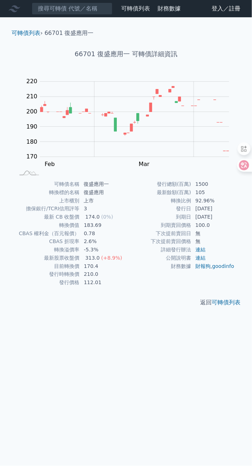
click at [60, 16] on div "可轉債列表 財務數據 可轉債列表 財務數據 登入／註冊 登入／註冊 可轉債列表 › 66701 復盛應用一 66701 復盛應用一 可轉債詳細資訊 Zoom …" at bounding box center [126, 233] width 252 height 466
click at [66, 13] on input at bounding box center [72, 9] width 81 height 12
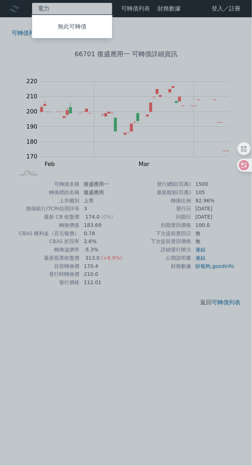
type input "電"
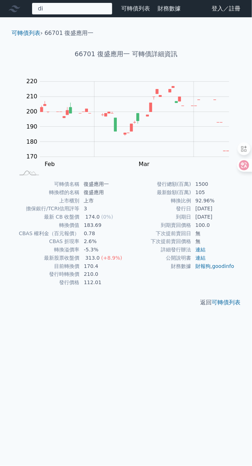
type input "d"
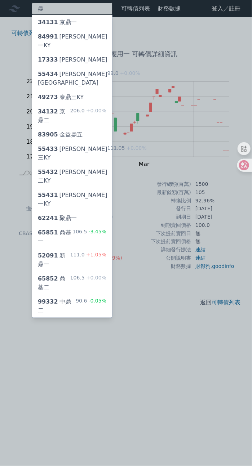
type input "鼎"
click at [103, 11] on div at bounding box center [126, 233] width 252 height 466
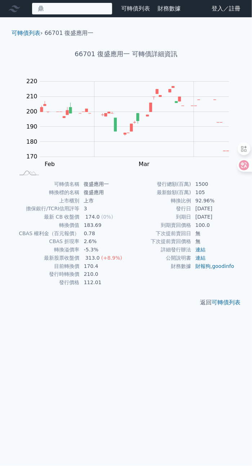
click at [76, 7] on div "鼎 34131 京鼎一 84991 鼎炫一KY 17333 五鼎三 55434 桓鼎四KY 99.0 +0.00% 49273 泰鼎三KY 34132 京鼎二…" at bounding box center [72, 9] width 81 height 12
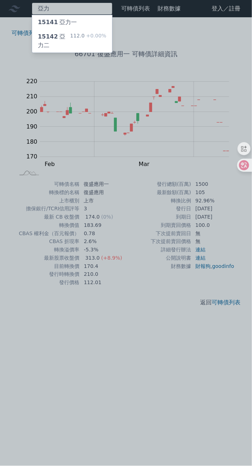
type input "亞力"
click at [89, 31] on div "15142 亞力二 112.0 +0.00%" at bounding box center [72, 41] width 80 height 23
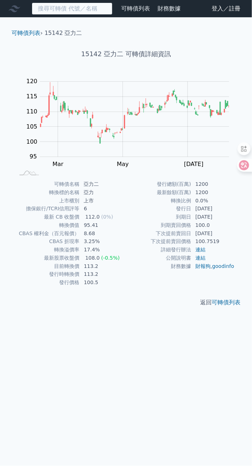
click at [57, 9] on input at bounding box center [72, 9] width 81 height 12
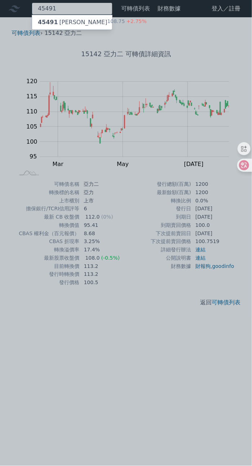
type input "45491"
click at [107, 26] on div "108.75 +2.75%" at bounding box center [126, 22] width 39 height 9
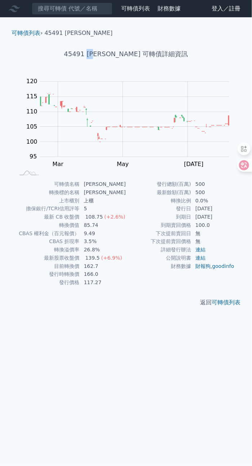
drag, startPoint x: 103, startPoint y: 55, endPoint x: 117, endPoint y: 55, distance: 13.3
click at [117, 55] on h1 "45491 [PERSON_NAME] 可轉債詳細資訊" at bounding box center [126, 54] width 240 height 10
copy h1 "[PERSON_NAME]"
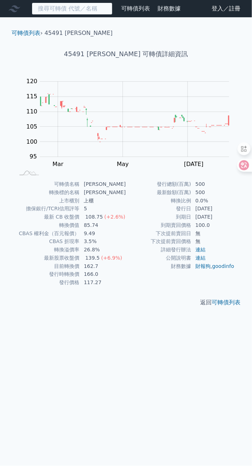
click at [52, 12] on input at bounding box center [72, 9] width 81 height 12
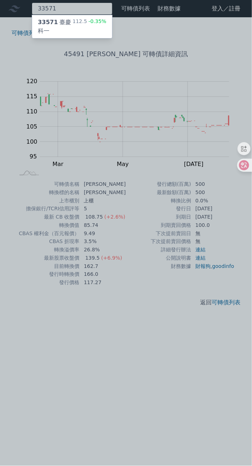
type input "33571"
click at [67, 25] on div "33571 臺慶科一" at bounding box center [55, 26] width 35 height 17
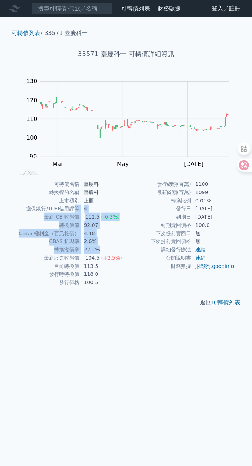
drag, startPoint x: 99, startPoint y: 247, endPoint x: 73, endPoint y: 210, distance: 44.8
click at [73, 210] on tbody "可轉債名稱 臺慶科一 轉換標的名稱 臺慶科 上市櫃別 上櫃 擔保銀行/TCRI信用評等 4 最新 CB 收盤價 112.5 (-0.3%) 轉換價值 92.0…" at bounding box center [70, 233] width 112 height 107
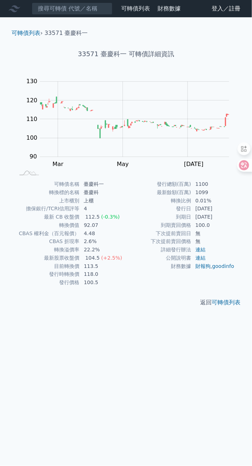
drag, startPoint x: 73, startPoint y: 210, endPoint x: 133, endPoint y: 260, distance: 77.6
click at [133, 260] on td "公開說明書" at bounding box center [158, 258] width 65 height 8
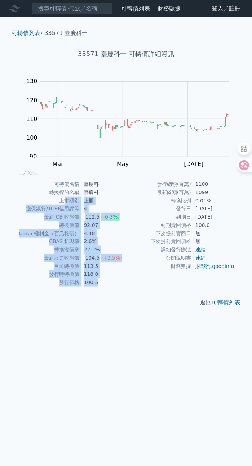
drag, startPoint x: 108, startPoint y: 279, endPoint x: 65, endPoint y: 196, distance: 93.8
click at [65, 196] on tbody "可轉債名稱 臺慶科一 轉換標的名稱 臺慶科 上市櫃別 上櫃 擔保銀行/TCRI信用評等 4 最新 CB 收盤價 112.5 (-0.3%) 轉換價值 92.0…" at bounding box center [70, 233] width 112 height 107
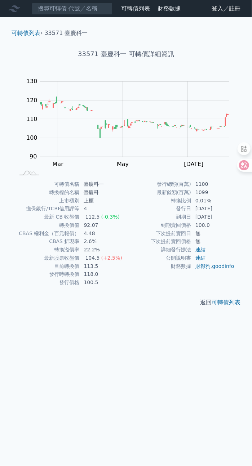
drag, startPoint x: 65, startPoint y: 196, endPoint x: 154, endPoint y: 326, distance: 158.1
click at [154, 326] on div "可轉債列表 財務數據 可轉債列表 財務數據 登入／註冊 登入／註冊 可轉債列表 › 33571 臺慶科一 33571 臺慶科一 可轉債詳細資訊 Zoom Ou…" at bounding box center [126, 233] width 252 height 466
click at [231, 265] on link "goodinfo" at bounding box center [223, 266] width 22 height 6
drag, startPoint x: 102, startPoint y: 286, endPoint x: 37, endPoint y: 271, distance: 67.1
click at [37, 271] on tbody "可轉債名稱 臺慶科一 轉換標的名稱 臺慶科 上市櫃別 上櫃 擔保銀行/TCRI信用評等 4 最新 CB 收盤價 112.5 (-0.3%) 轉換價值 92.0…" at bounding box center [70, 233] width 112 height 107
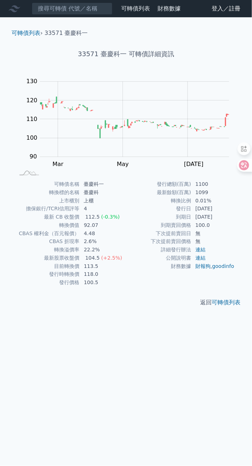
drag, startPoint x: 37, startPoint y: 271, endPoint x: 138, endPoint y: 300, distance: 105.6
click at [138, 300] on p "返回 可轉債列表" at bounding box center [126, 302] width 240 height 9
drag, startPoint x: 195, startPoint y: 209, endPoint x: 225, endPoint y: 208, distance: 30.3
click at [225, 208] on td "[DATE]" at bounding box center [214, 209] width 46 height 8
drag, startPoint x: 102, startPoint y: 281, endPoint x: 59, endPoint y: 284, distance: 42.3
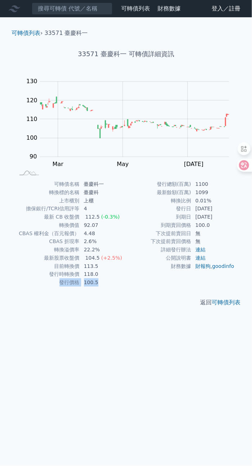
click at [59, 284] on tr "發行價格 100.5" at bounding box center [70, 283] width 112 height 8
drag, startPoint x: 59, startPoint y: 284, endPoint x: 139, endPoint y: 303, distance: 81.5
click at [139, 303] on p "返回 可轉債列表" at bounding box center [126, 302] width 240 height 9
drag, startPoint x: 47, startPoint y: 265, endPoint x: 33, endPoint y: 267, distance: 14.2
click at [33, 267] on tbody "可轉債名稱 臺慶科一 轉換標的名稱 臺慶科 上市櫃別 上櫃 擔保銀行/TCRI信用評等 4 最新 CB 收盤價 112.5 (-0.3%) 轉換價值 92.0…" at bounding box center [70, 233] width 112 height 107
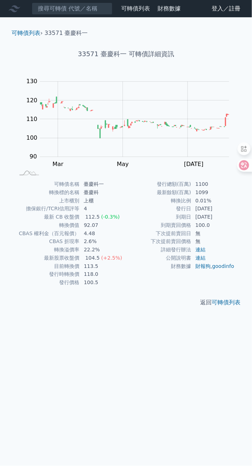
drag, startPoint x: 33, startPoint y: 267, endPoint x: 139, endPoint y: 325, distance: 120.3
click at [139, 325] on div "可轉債列表 財務數據 可轉債列表 財務數據 登入／註冊 登入／註冊 可轉債列表 › 33571 臺慶科一 33571 臺慶科一 可轉債詳細資訊 Zoom Ou…" at bounding box center [126, 233] width 252 height 466
